Goal: Go to known website: Access a specific website the user already knows

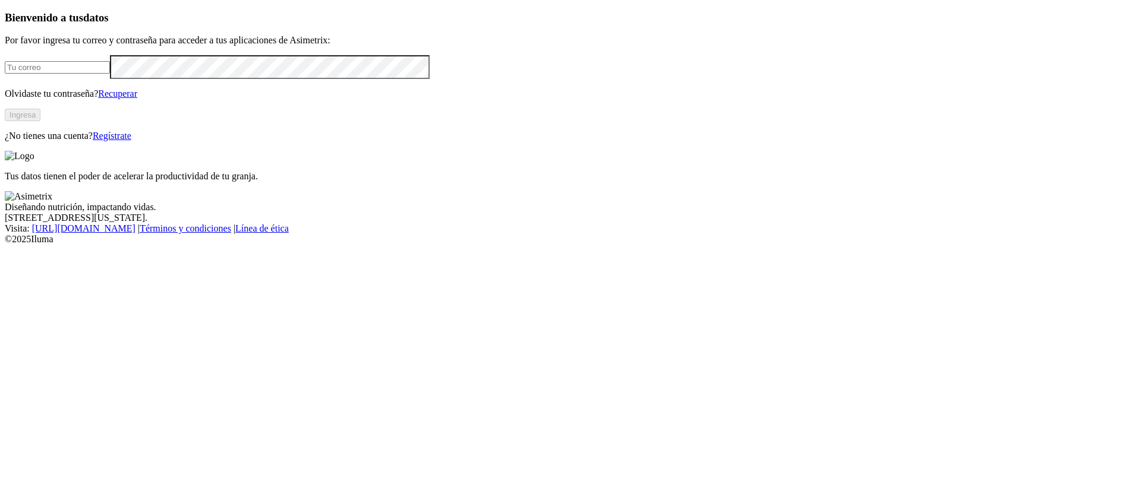
type input "[PERSON_NAME][EMAIL_ADDRESS][PERSON_NAME][DOMAIN_NAME]"
click at [40, 121] on button "Ingresa" at bounding box center [23, 115] width 36 height 12
